Goal: Transaction & Acquisition: Purchase product/service

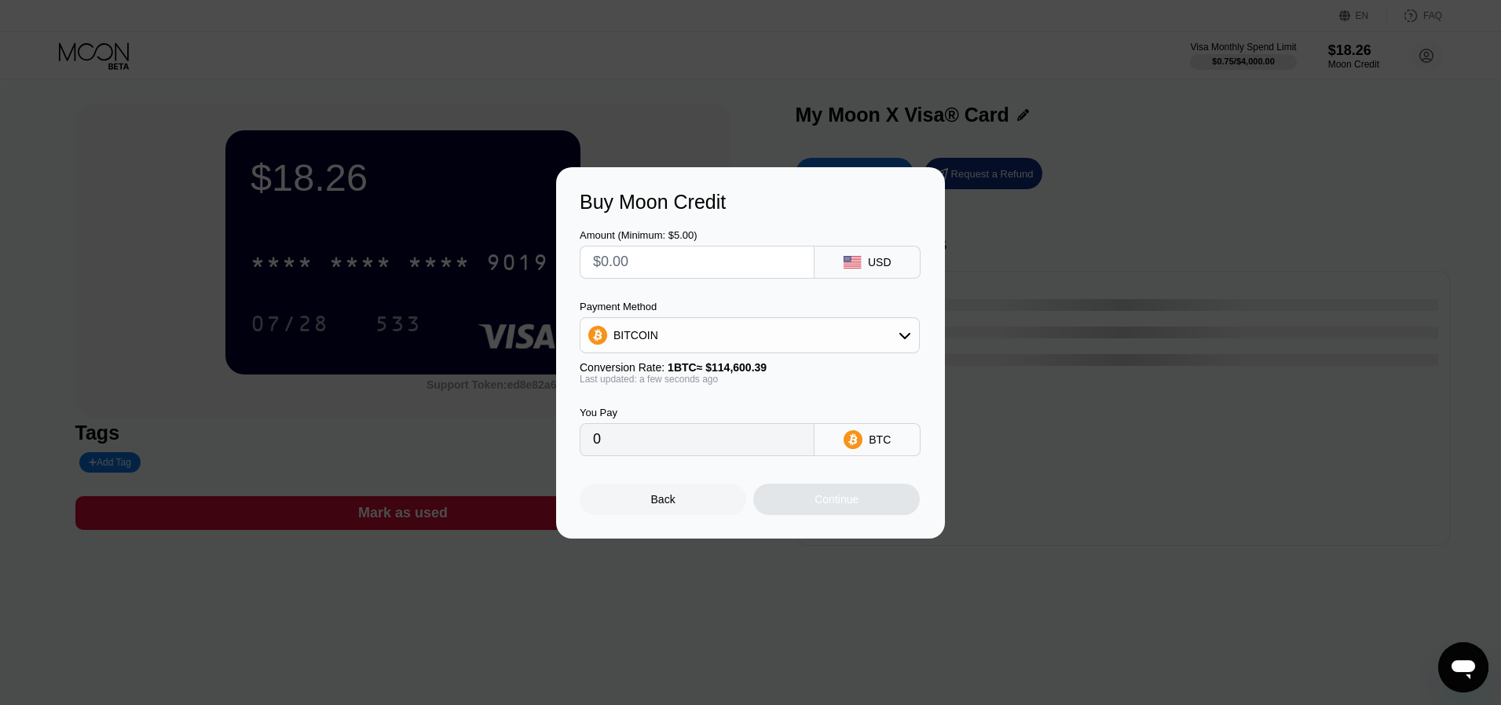
click at [687, 500] on div "Back" at bounding box center [663, 499] width 167 height 31
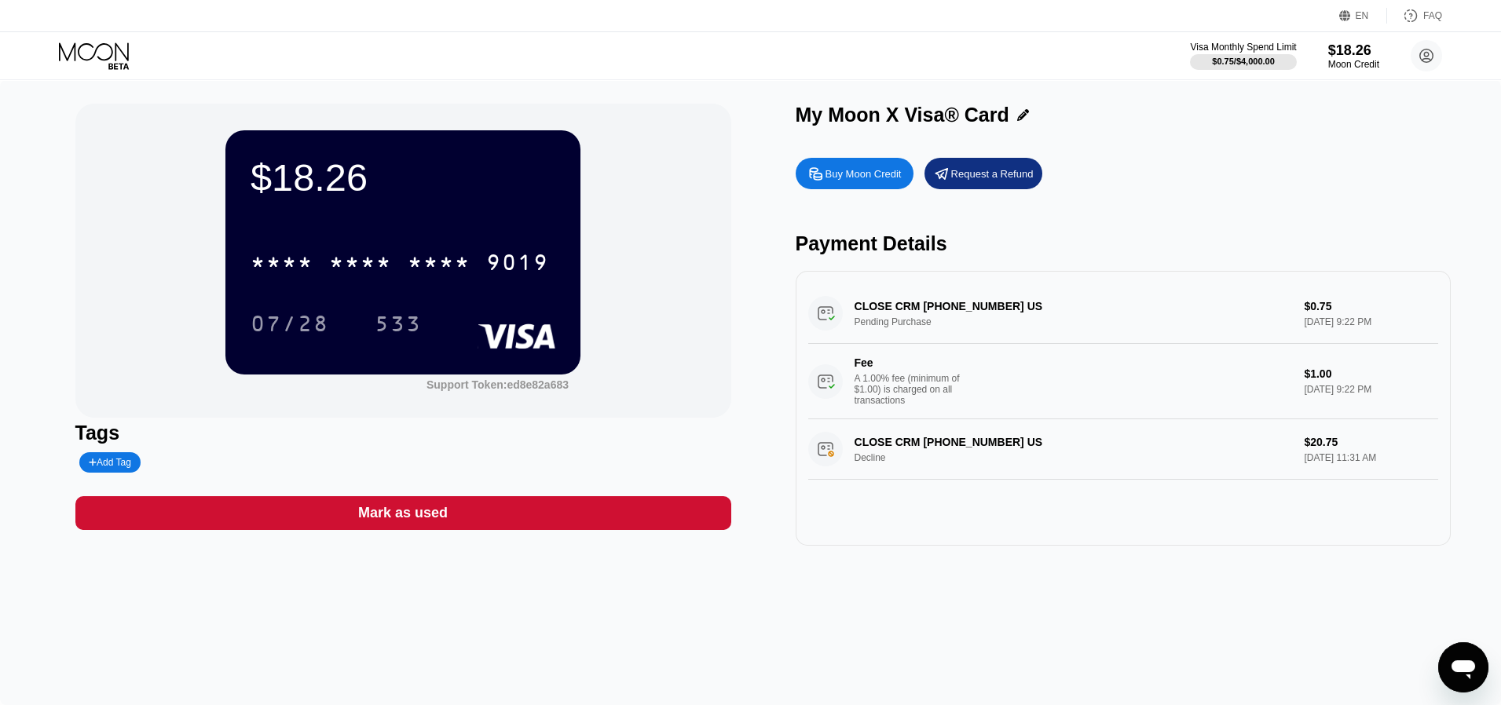
click at [844, 180] on div "Buy Moon Credit" at bounding box center [864, 173] width 76 height 13
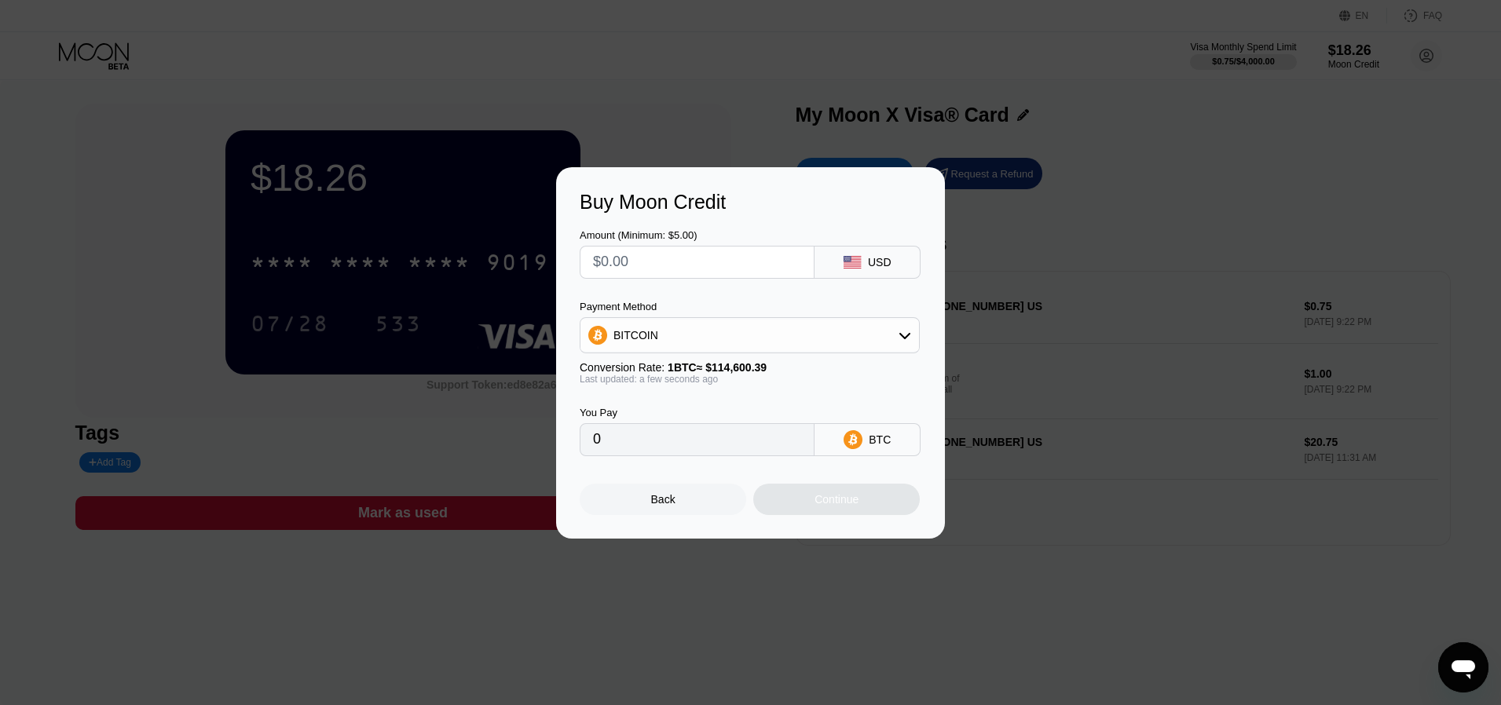
click at [761, 266] on input "text" at bounding box center [697, 262] width 208 height 31
type input "$5"
type input "0.00004363"
type input "$5"
click at [837, 506] on div "Continue" at bounding box center [837, 499] width 44 height 13
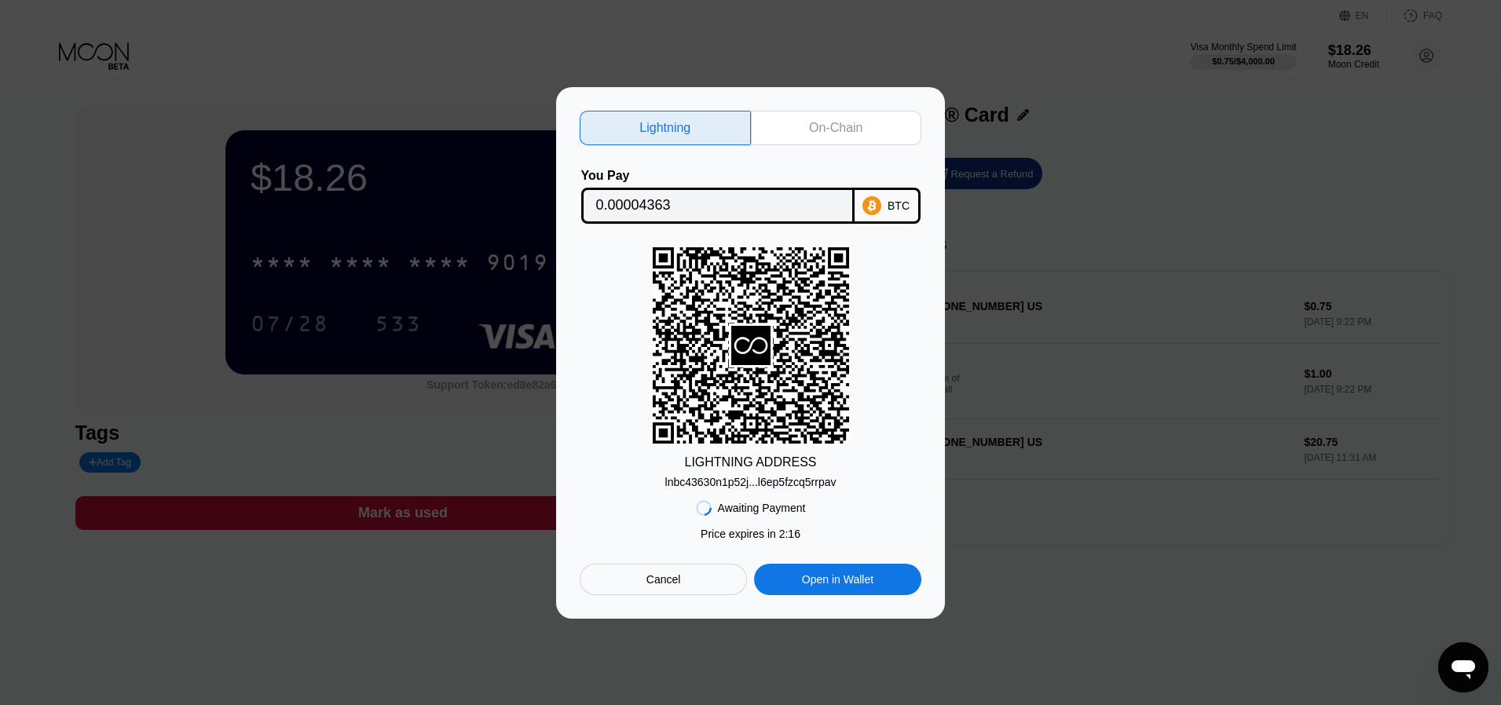
click at [870, 125] on div "On-Chain" at bounding box center [836, 128] width 171 height 35
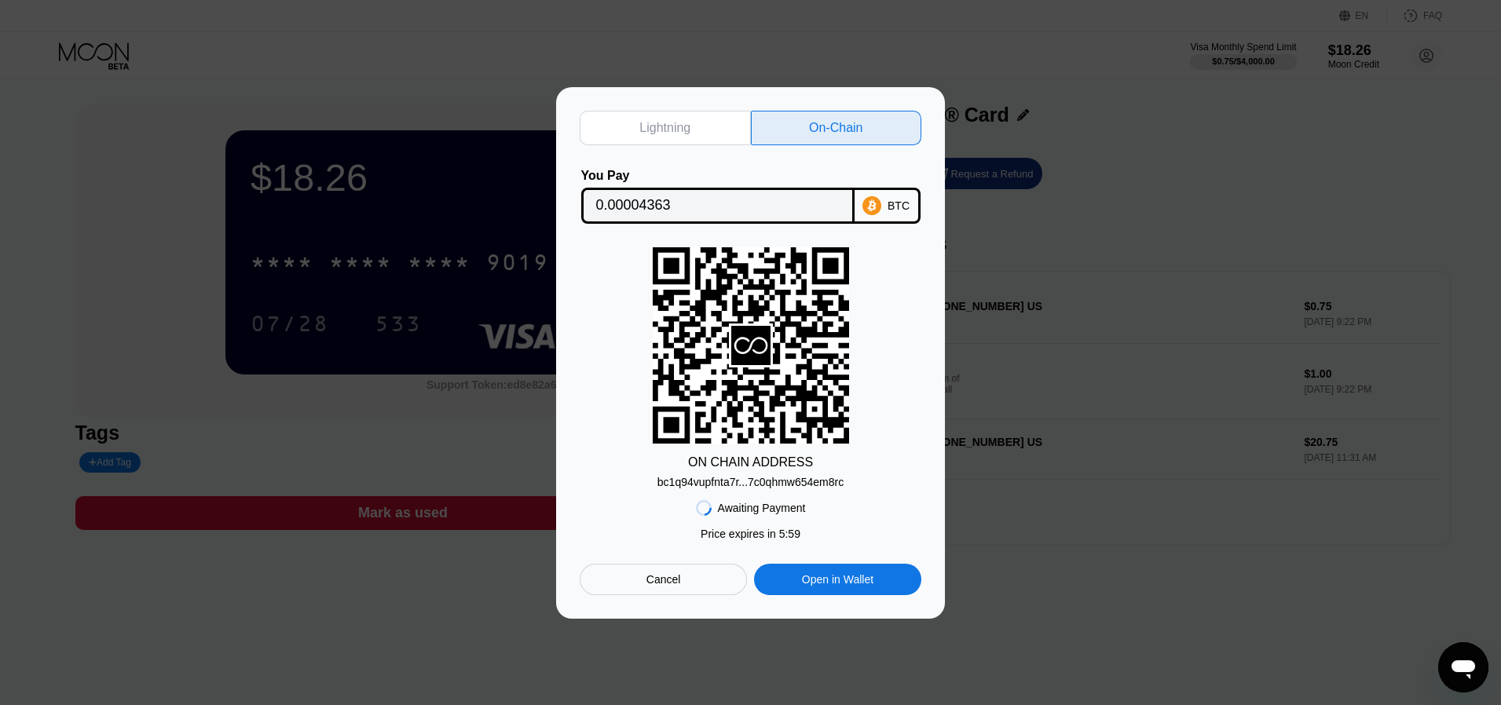
click at [720, 206] on input "0.00004363" at bounding box center [718, 205] width 244 height 31
click at [739, 481] on div "bc1q94vupfnta7r...7c0qhmw654em8rc" at bounding box center [751, 482] width 186 height 13
click at [785, 487] on div "bc1q94vupfnta7r...7c0qhmw654em8rc" at bounding box center [751, 482] width 186 height 13
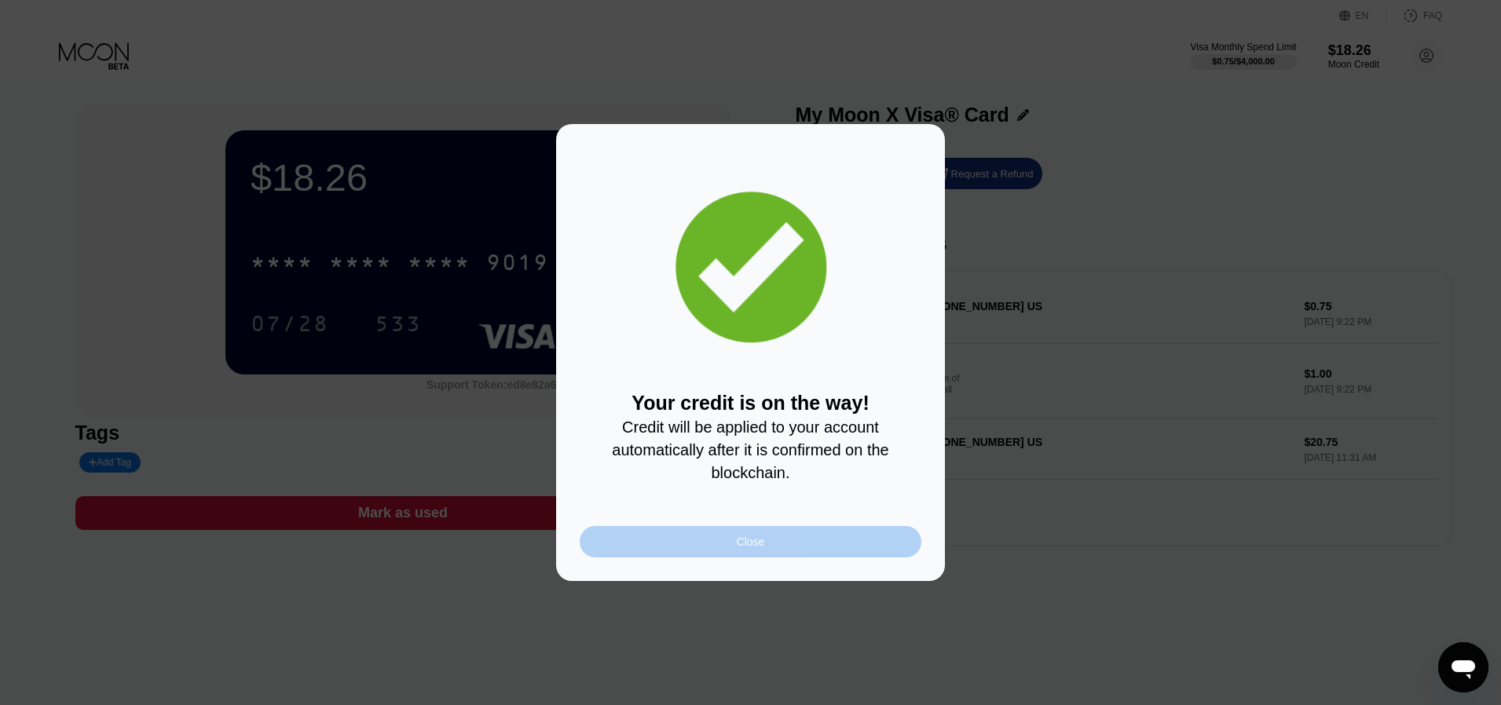
click at [787, 558] on div "Close" at bounding box center [751, 541] width 342 height 31
